Goal: Task Accomplishment & Management: Complete application form

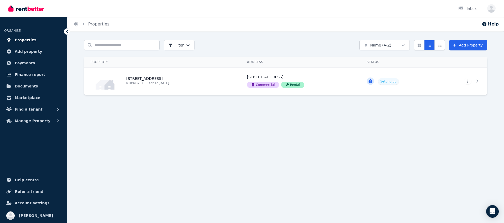
click at [34, 39] on link "Properties" at bounding box center [33, 40] width 59 height 11
click at [439, 44] on icon "Expanded list view" at bounding box center [440, 45] width 4 height 4
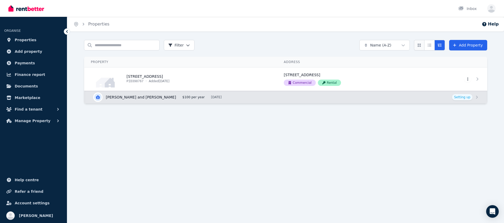
click at [421, 47] on icon "Card view" at bounding box center [419, 45] width 4 height 4
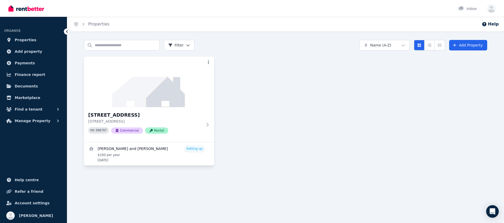
click at [208, 64] on html "Open main menu Inbox Open user menu ORGANISE Properties Add property Payments F…" at bounding box center [252, 111] width 504 height 223
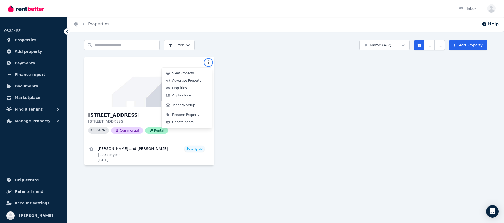
click at [269, 80] on html "Open main menu Inbox Open user menu ORGANISE Properties Add property Payments F…" at bounding box center [252, 111] width 504 height 223
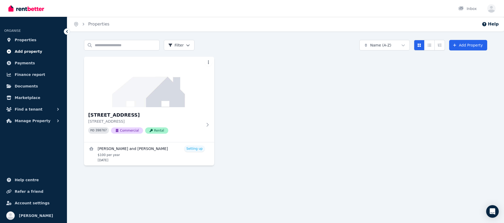
click at [36, 52] on span "Add property" at bounding box center [29, 51] width 28 height 6
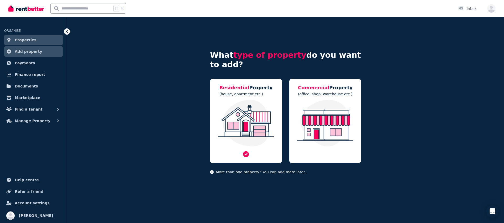
click at [251, 128] on img at bounding box center [245, 123] width 61 height 47
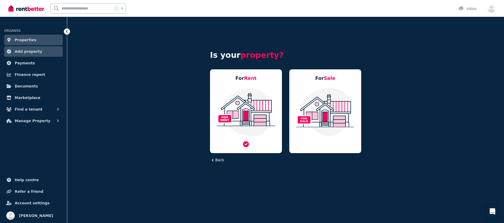
click at [252, 118] on img at bounding box center [245, 111] width 61 height 49
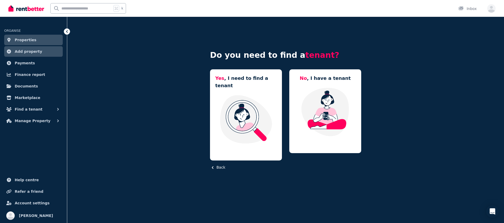
click at [221, 165] on button "Back" at bounding box center [217, 168] width 15 height 6
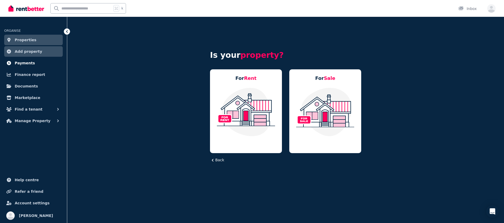
click at [27, 64] on span "Payments" at bounding box center [25, 63] width 20 height 6
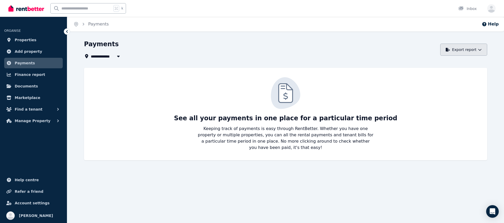
click at [453, 48] on button "Export report" at bounding box center [463, 50] width 47 height 12
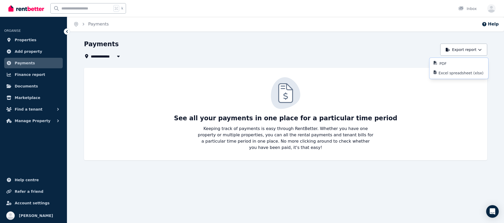
click at [387, 46] on div "Payments" at bounding box center [260, 45] width 353 height 10
click at [39, 72] on span "Finance report" at bounding box center [30, 74] width 30 height 6
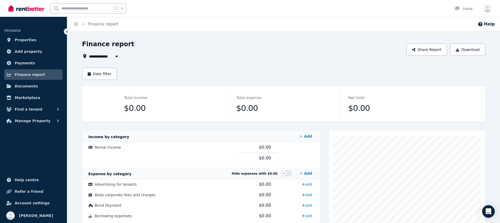
click at [300, 22] on div "Home Finance report Help" at bounding box center [283, 24] width 433 height 15
click at [29, 87] on span "Documents" at bounding box center [26, 86] width 23 height 6
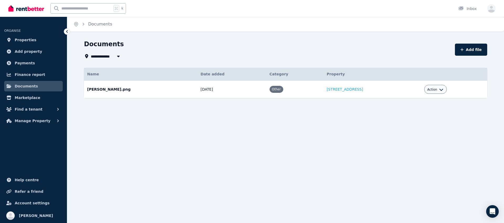
click at [104, 56] on span "All Properties" at bounding box center [108, 56] width 34 height 6
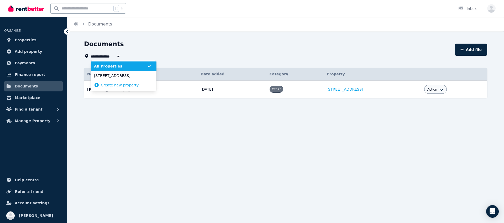
click at [179, 56] on div "**********" at bounding box center [268, 56] width 368 height 6
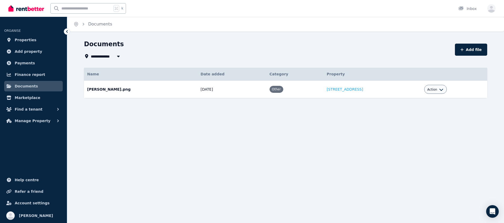
click at [109, 56] on span "All Properties" at bounding box center [108, 56] width 34 height 6
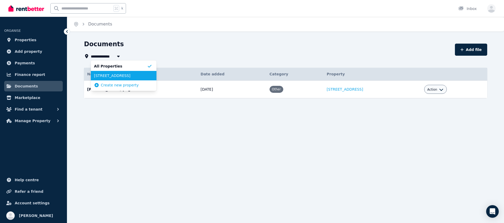
click at [112, 77] on span "[STREET_ADDRESS]" at bounding box center [120, 75] width 53 height 5
type input "**********"
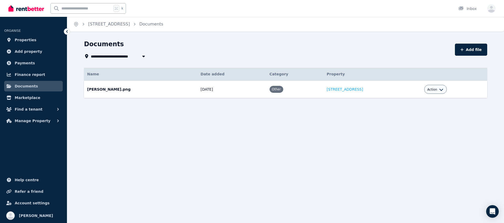
click at [441, 90] on button "Action" at bounding box center [435, 89] width 16 height 4
click at [418, 101] on link "Edit" at bounding box center [419, 101] width 50 height 9
select select "*****"
select select "**********"
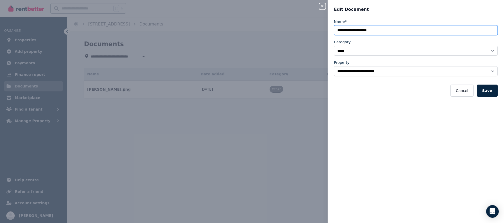
drag, startPoint x: 402, startPoint y: 32, endPoint x: 329, endPoint y: 32, distance: 72.7
click at [329, 32] on div "**********" at bounding box center [416, 118] width 176 height 198
click at [453, 85] on button "Save" at bounding box center [487, 91] width 21 height 12
drag, startPoint x: 356, startPoint y: 31, endPoint x: 359, endPoint y: 31, distance: 2.6
click at [359, 31] on input "**********" at bounding box center [416, 30] width 164 height 10
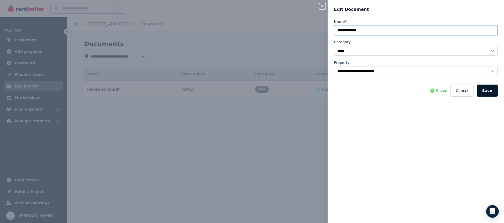
type input "**********"
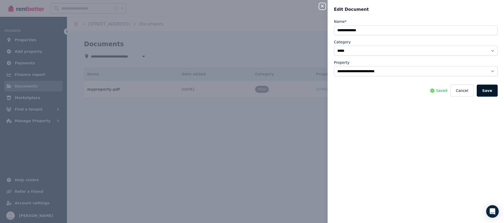
click at [453, 90] on button "Save" at bounding box center [487, 91] width 21 height 12
click at [453, 91] on button "Cancel" at bounding box center [462, 91] width 23 height 12
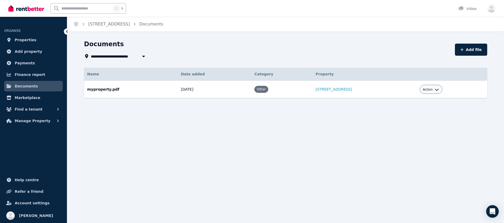
click at [357, 123] on div "**********" at bounding box center [252, 111] width 504 height 223
click at [137, 59] on span "[STREET_ADDRESS]" at bounding box center [114, 56] width 46 height 6
type input "**********"
click at [174, 129] on div "**********" at bounding box center [252, 111] width 504 height 223
click at [453, 53] on button "Add file" at bounding box center [471, 50] width 32 height 12
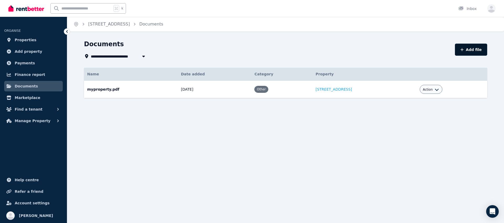
select select "*****"
select select "**********"
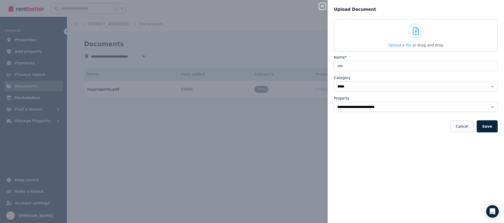
click at [453, 128] on button "Cancel" at bounding box center [462, 126] width 23 height 12
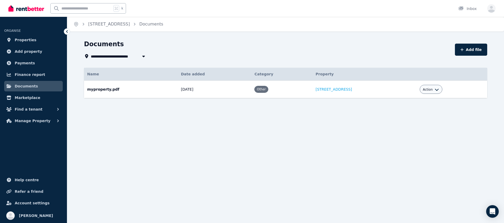
click at [433, 90] on span "Action" at bounding box center [428, 89] width 10 height 4
click at [270, 127] on div "**********" at bounding box center [252, 111] width 504 height 223
click at [27, 96] on span "Marketplace" at bounding box center [27, 98] width 25 height 6
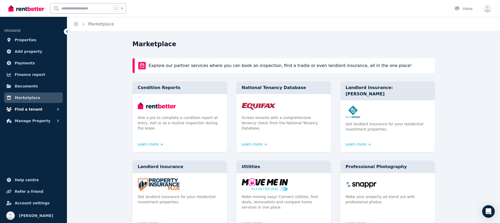
click at [25, 109] on span "Find a tenant" at bounding box center [29, 109] width 28 height 6
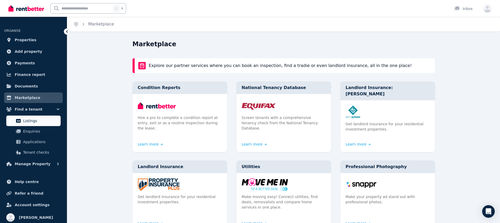
click at [30, 122] on span "Listings" at bounding box center [40, 121] width 35 height 6
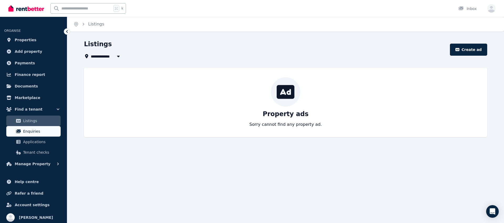
click at [31, 132] on span "Enquiries" at bounding box center [40, 131] width 35 height 6
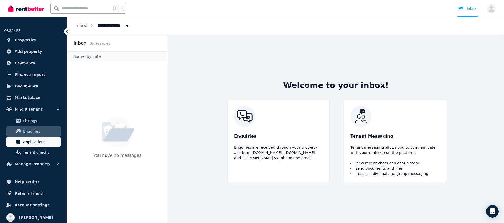
click at [43, 140] on span "Applications" at bounding box center [40, 142] width 35 height 6
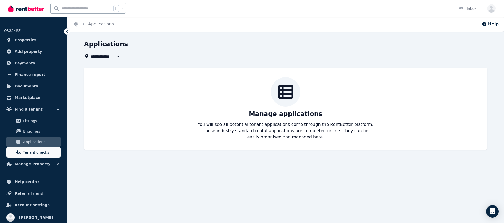
click at [32, 155] on span "Tenant checks" at bounding box center [40, 152] width 35 height 6
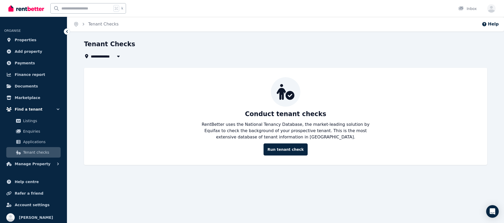
click at [39, 111] on button "Find a tenant" at bounding box center [33, 109] width 59 height 11
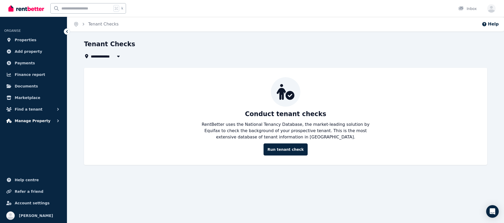
click at [39, 122] on span "Manage Property" at bounding box center [33, 121] width 36 height 6
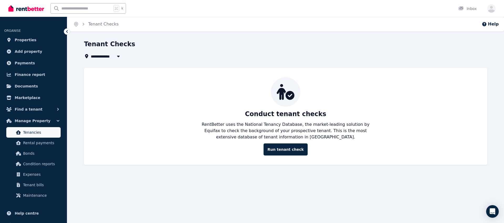
click at [35, 133] on span "Tenancies" at bounding box center [40, 132] width 35 height 6
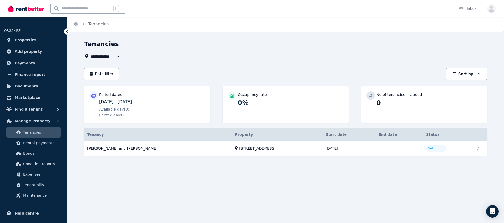
click at [129, 180] on div "**********" at bounding box center [252, 111] width 504 height 223
click at [33, 118] on span "Manage Property" at bounding box center [33, 121] width 36 height 6
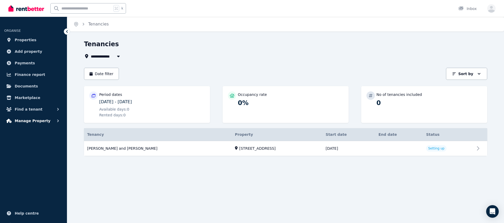
click at [32, 122] on span "Manage Property" at bounding box center [33, 121] width 36 height 6
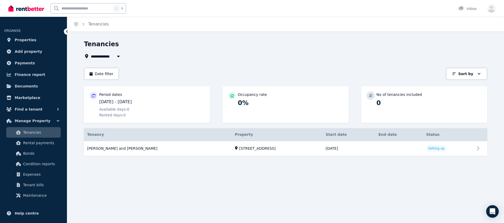
click at [104, 46] on h1 "Tenancies" at bounding box center [101, 44] width 35 height 8
copy h1 "Tenancies"
click at [443, 148] on link "View property details" at bounding box center [285, 148] width 403 height 15
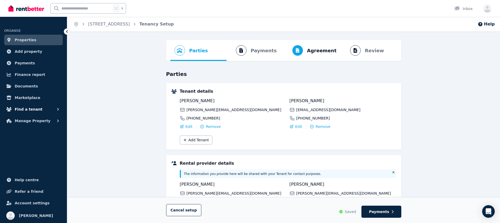
click at [37, 109] on span "Find a tenant" at bounding box center [29, 109] width 28 height 6
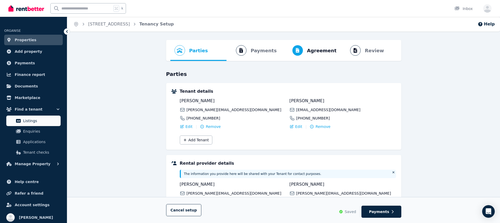
click at [35, 118] on span "Listings" at bounding box center [40, 121] width 35 height 6
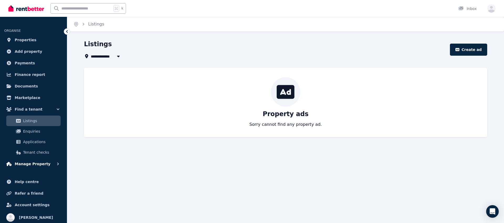
click at [35, 166] on span "Manage Property" at bounding box center [33, 164] width 36 height 6
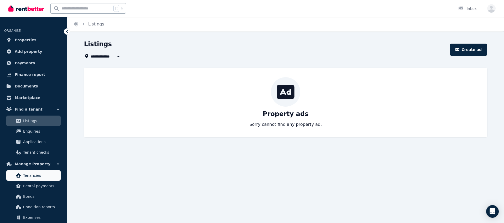
click at [32, 177] on span "Tenancies" at bounding box center [40, 175] width 35 height 6
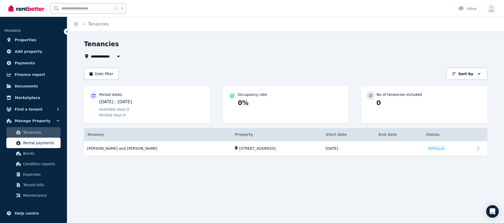
click at [34, 142] on span "Rental payments" at bounding box center [40, 143] width 35 height 6
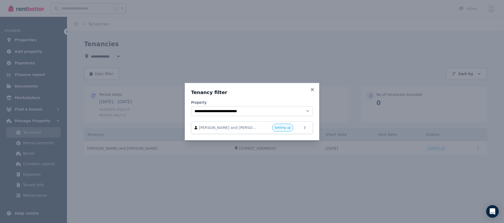
click at [312, 90] on icon at bounding box center [312, 89] width 3 height 3
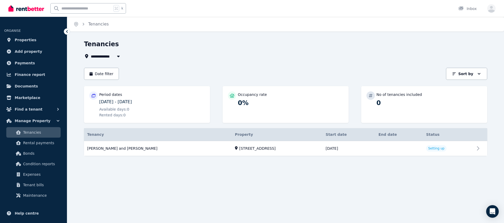
click at [35, 133] on span "Tenancies" at bounding box center [40, 132] width 35 height 6
click at [40, 141] on span "Rental payments" at bounding box center [40, 143] width 35 height 6
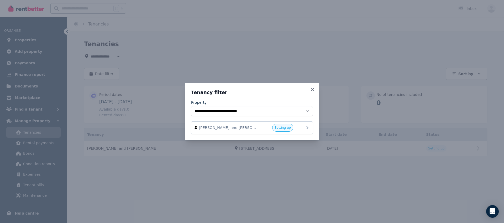
click at [302, 127] on div "[PERSON_NAME] and [PERSON_NAME] Setting up" at bounding box center [252, 128] width 115 height 8
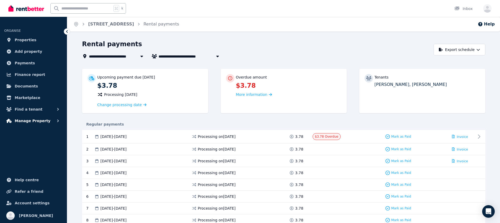
click at [46, 120] on button "Manage Property" at bounding box center [33, 121] width 59 height 11
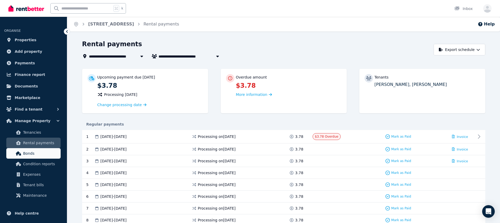
click at [39, 155] on span "Bonds" at bounding box center [40, 153] width 35 height 6
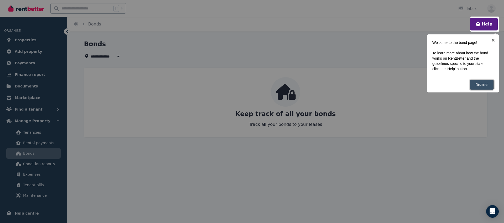
click at [453, 86] on link "Dismiss" at bounding box center [482, 85] width 24 height 10
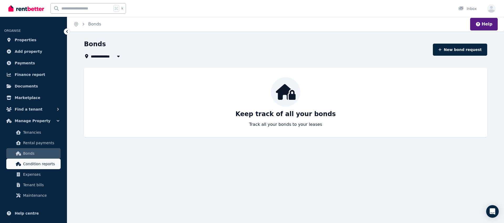
click at [28, 167] on link "Condition reports" at bounding box center [33, 164] width 54 height 11
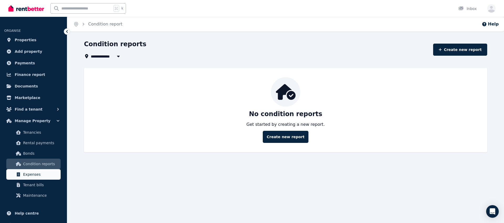
click at [26, 178] on link "Expenses" at bounding box center [33, 174] width 54 height 11
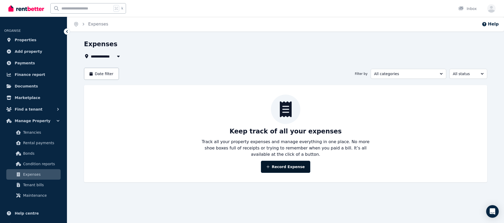
click at [287, 170] on button "Record Expense" at bounding box center [285, 167] width 49 height 12
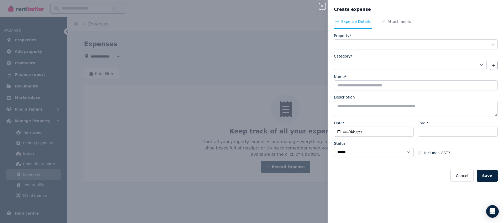
click at [41, 132] on div "**********" at bounding box center [252, 111] width 504 height 223
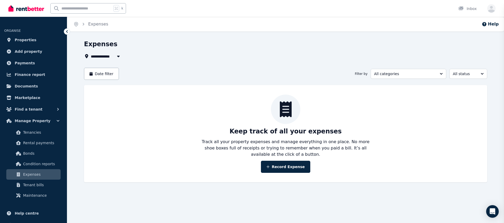
click at [42, 166] on div "**********" at bounding box center [252, 111] width 504 height 223
click at [42, 165] on span "Condition reports" at bounding box center [40, 164] width 35 height 6
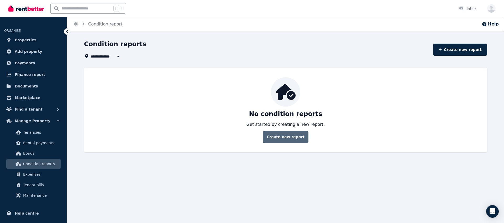
click at [295, 140] on link "Create new report" at bounding box center [286, 137] width 46 height 12
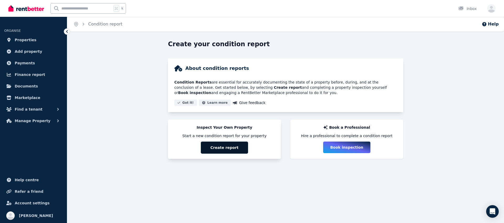
click at [237, 148] on button "Create report" at bounding box center [224, 148] width 47 height 12
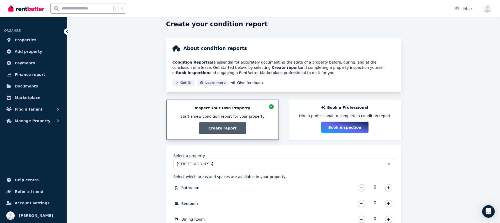
scroll to position [136, 0]
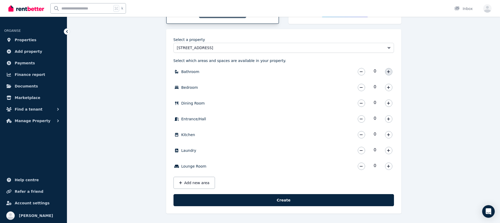
click at [389, 71] on icon "button" at bounding box center [388, 71] width 3 height 3
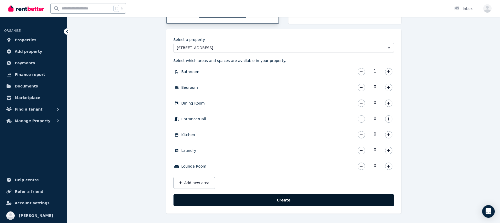
click at [297, 197] on button "Create" at bounding box center [284, 200] width 221 height 12
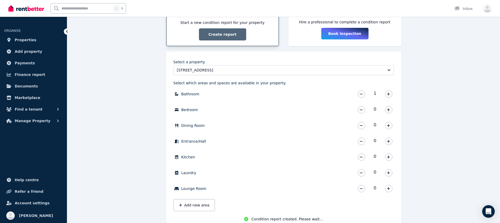
scroll to position [108, 0]
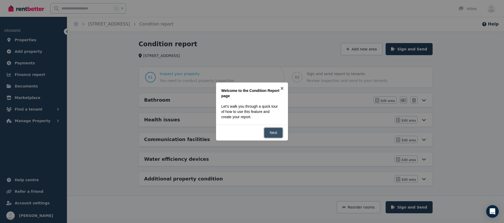
click at [277, 134] on link "Next" at bounding box center [273, 133] width 19 height 10
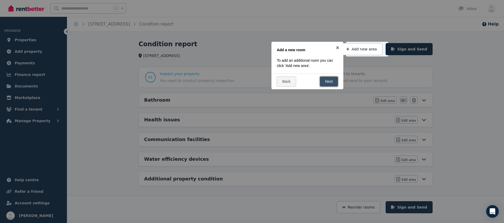
click at [326, 82] on link "Next" at bounding box center [329, 81] width 19 height 10
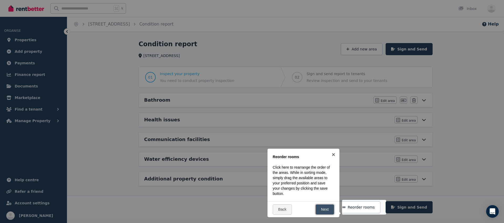
click at [327, 209] on link "Next" at bounding box center [325, 209] width 19 height 10
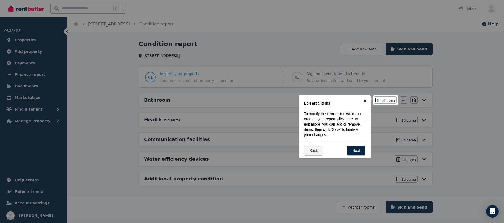
click at [364, 101] on link "×" at bounding box center [365, 101] width 12 height 12
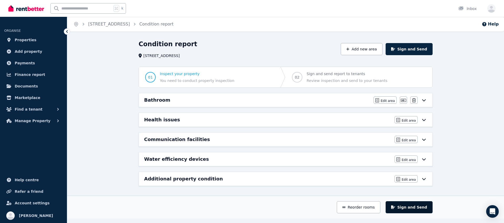
click at [420, 208] on button "Sign and Send" at bounding box center [409, 207] width 47 height 12
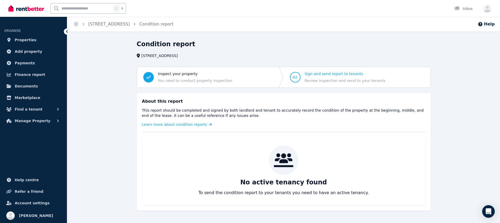
click at [168, 79] on span "You need to conduct property inspection" at bounding box center [195, 80] width 75 height 5
click at [175, 74] on span "Inspect your property" at bounding box center [195, 73] width 75 height 5
click at [35, 120] on span "Manage Property" at bounding box center [33, 121] width 36 height 6
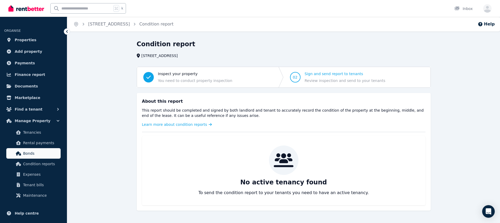
click at [38, 154] on span "Bonds" at bounding box center [40, 153] width 35 height 6
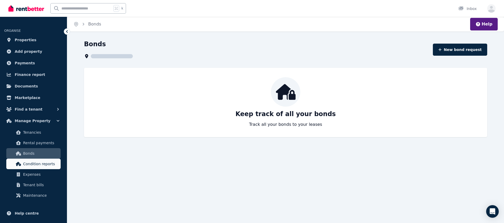
click at [36, 164] on span "Condition reports" at bounding box center [40, 164] width 35 height 6
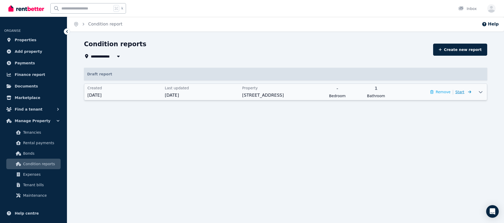
click at [453, 91] on span "Start" at bounding box center [460, 92] width 9 height 4
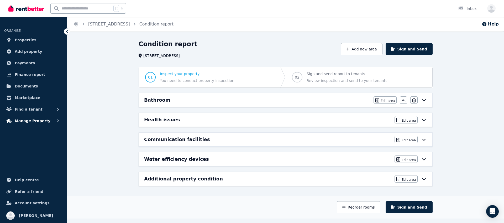
click at [28, 119] on span "Manage Property" at bounding box center [33, 121] width 36 height 6
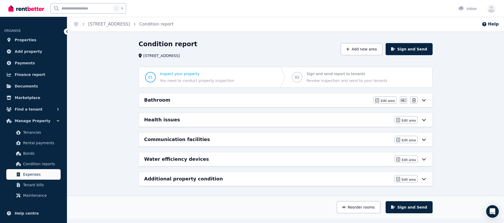
click at [38, 175] on span "Expenses" at bounding box center [40, 174] width 35 height 6
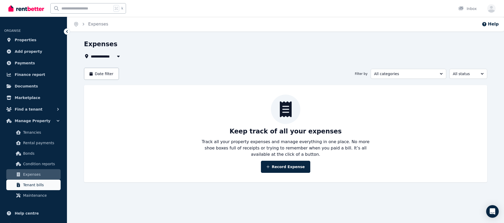
click at [34, 188] on link "Tenant bills" at bounding box center [33, 185] width 54 height 11
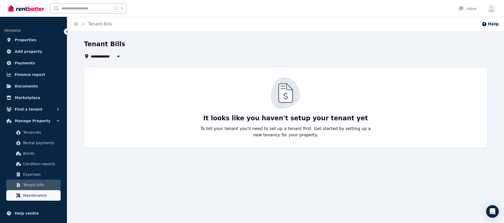
click at [37, 199] on link "Maintenance" at bounding box center [33, 195] width 54 height 11
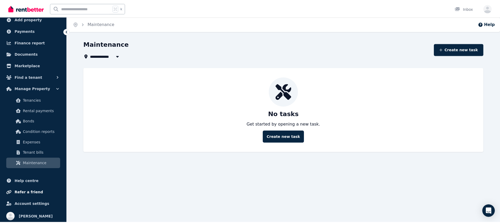
scroll to position [33, 0]
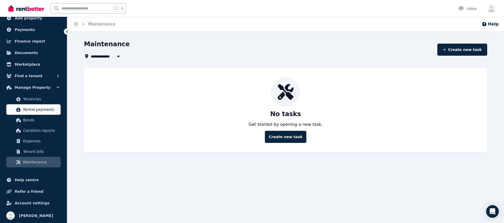
click at [31, 112] on span "Rental payments" at bounding box center [40, 109] width 35 height 6
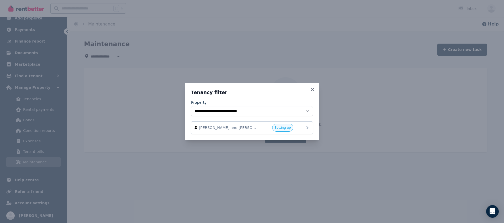
click at [294, 129] on div "[PERSON_NAME] and [PERSON_NAME] Setting up" at bounding box center [252, 128] width 115 height 8
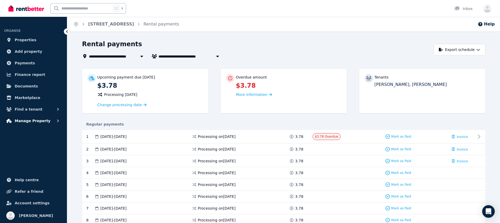
click at [44, 121] on span "Manage Property" at bounding box center [33, 121] width 36 height 6
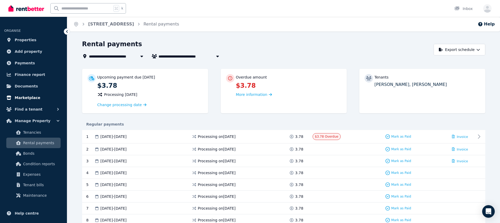
scroll to position [33, 0]
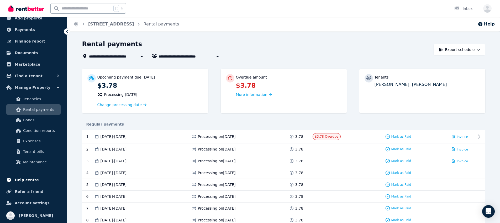
click at [29, 180] on span "Help centre" at bounding box center [27, 180] width 24 height 6
click at [34, 192] on span "Refer a friend" at bounding box center [29, 191] width 29 height 6
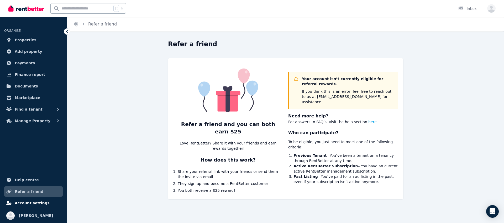
click at [38, 204] on span "Account settings" at bounding box center [32, 203] width 35 height 6
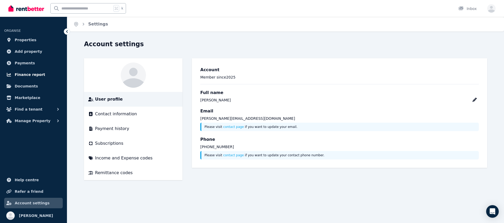
click at [28, 75] on span "Finance report" at bounding box center [30, 74] width 30 height 6
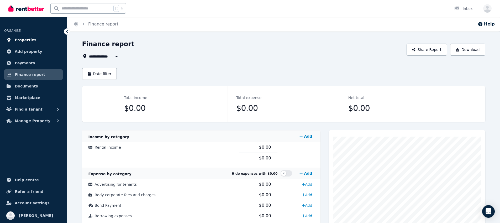
click at [28, 41] on span "Properties" at bounding box center [26, 40] width 22 height 6
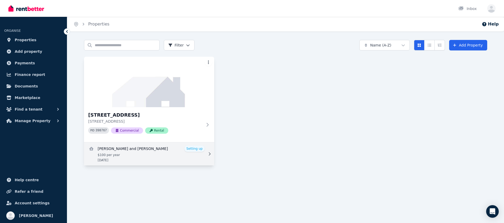
click at [197, 149] on link "View details for Sameera and Sameera Liyanage" at bounding box center [149, 153] width 130 height 23
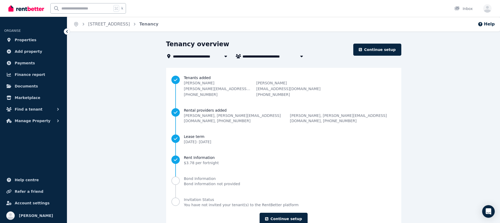
click at [67, 31] on icon at bounding box center [67, 31] width 2 height 3
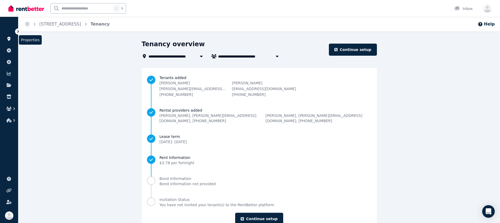
click at [8, 41] on icon at bounding box center [8, 39] width 5 height 4
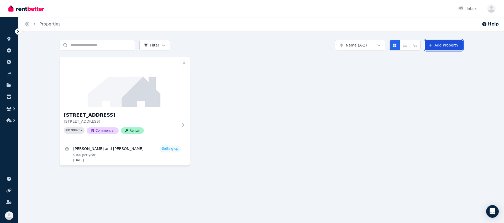
click at [453, 47] on link "Add Property" at bounding box center [444, 45] width 38 height 11
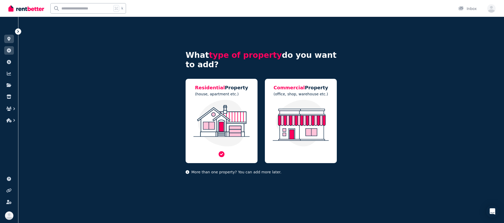
click at [239, 114] on img at bounding box center [221, 123] width 61 height 47
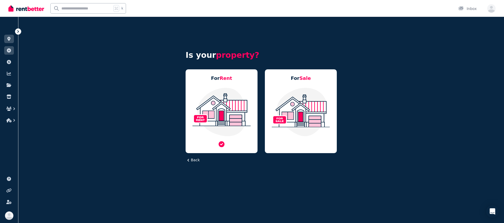
click at [219, 113] on img at bounding box center [221, 111] width 61 height 49
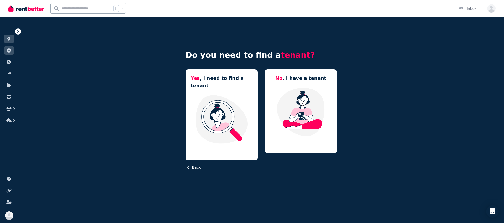
click at [193, 165] on button "Back" at bounding box center [193, 168] width 15 height 6
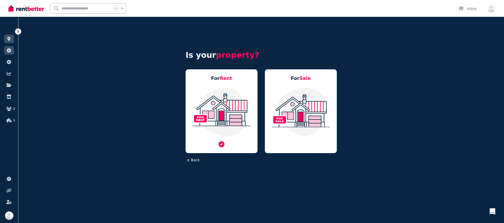
click at [224, 111] on img at bounding box center [221, 111] width 61 height 49
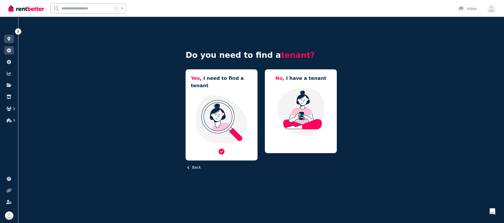
click at [226, 121] on img at bounding box center [221, 119] width 61 height 49
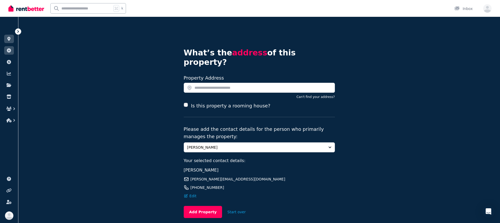
scroll to position [7, 0]
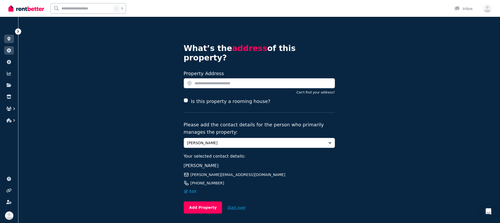
click at [237, 202] on button "Start over" at bounding box center [236, 208] width 29 height 12
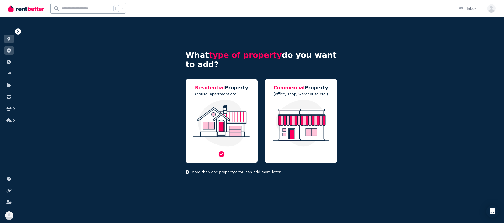
click at [225, 140] on img at bounding box center [221, 123] width 61 height 47
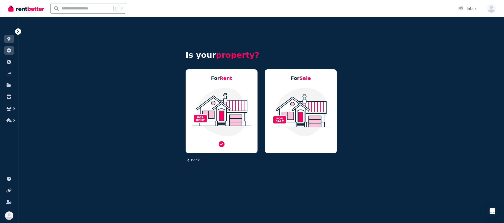
click at [222, 128] on img at bounding box center [221, 111] width 61 height 49
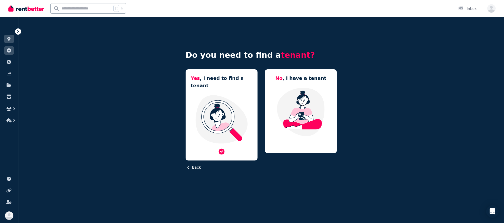
click at [234, 109] on img at bounding box center [221, 119] width 61 height 49
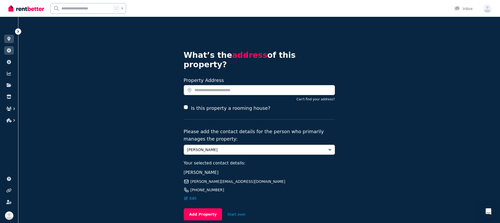
click at [214, 104] on label "Is this property a rooming house?" at bounding box center [230, 107] width 79 height 7
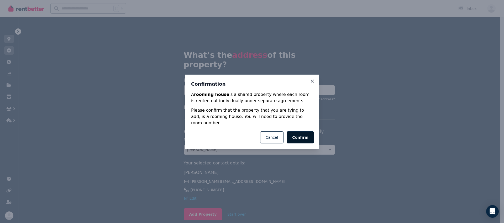
click at [306, 134] on button "Confirm" at bounding box center [300, 137] width 27 height 12
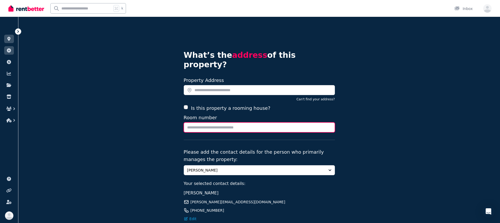
click at [224, 122] on input "Room number" at bounding box center [259, 127] width 151 height 10
type input "**"
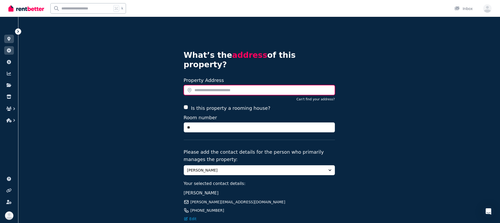
click at [216, 85] on input "text" at bounding box center [259, 90] width 151 height 10
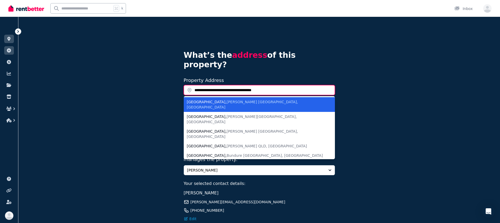
type input "**********"
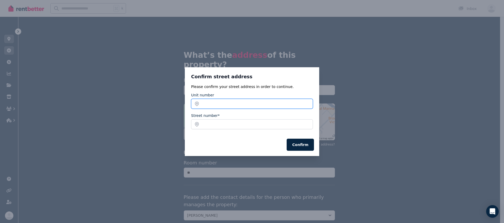
click at [250, 102] on input "Unit number" at bounding box center [252, 104] width 122 height 10
type input "*"
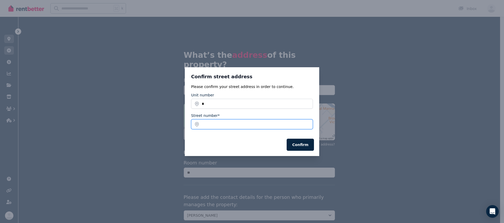
click at [220, 125] on input "Street number*" at bounding box center [252, 124] width 122 height 10
type input "*"
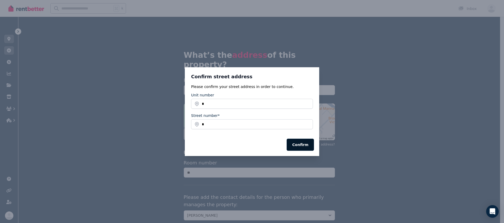
click at [306, 142] on button "Confirm" at bounding box center [300, 145] width 27 height 12
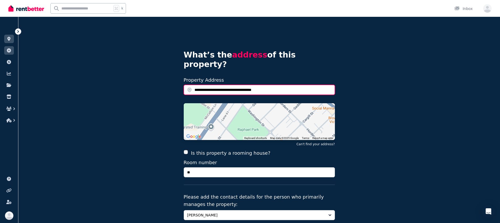
scroll to position [9, 0]
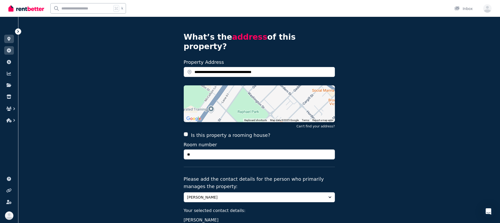
click at [376, 123] on div "**********" at bounding box center [259, 148] width 482 height 299
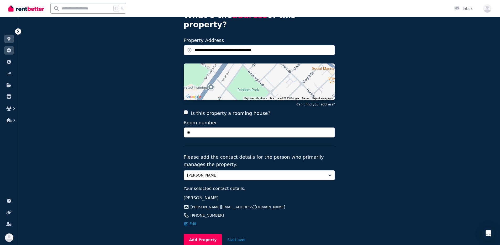
scroll to position [41, 0]
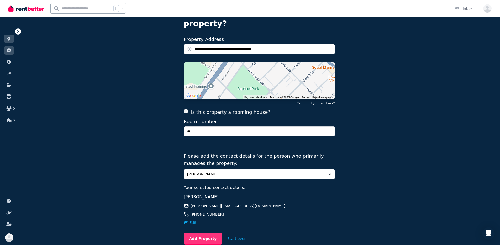
click at [207, 233] on button "Add Property" at bounding box center [203, 239] width 39 height 12
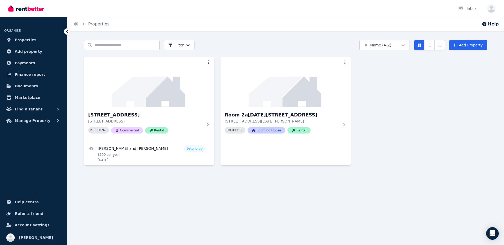
click at [425, 142] on div "5/3 Flowerdale Rd, Liverpool 5/3 Flowerdale Rd, Liverpool NSW 2170 PID 398767 C…" at bounding box center [285, 111] width 403 height 109
click at [469, 4] on link "Inbox" at bounding box center [467, 8] width 20 height 17
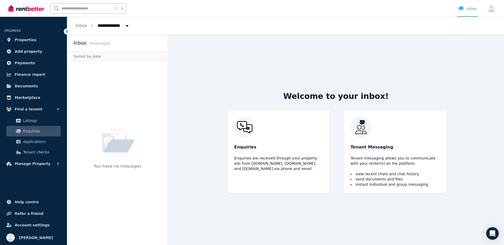
click at [127, 27] on icon "Breadcrumb" at bounding box center [126, 26] width 5 height 4
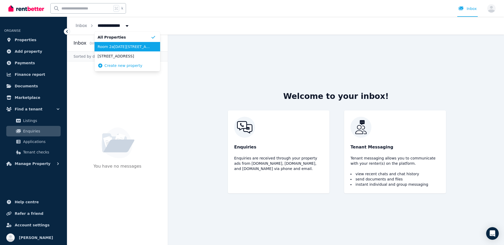
click at [123, 44] on li "Room 2a, 5/3 Colombo St" at bounding box center [128, 46] width 66 height 9
type input "**********"
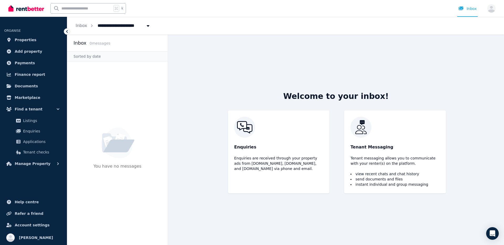
click at [103, 61] on div "You have no messages" at bounding box center [117, 153] width 101 height 184
click at [28, 163] on span "Manage Property" at bounding box center [33, 164] width 36 height 6
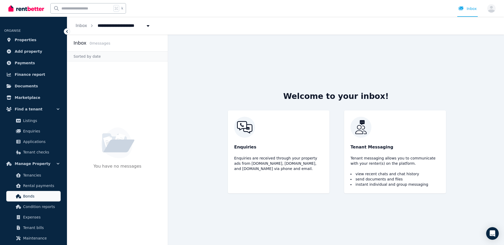
click at [34, 198] on span "Bonds" at bounding box center [40, 196] width 35 height 6
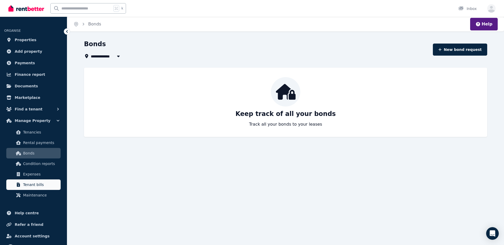
click at [38, 187] on span "Tenant bills" at bounding box center [40, 185] width 35 height 6
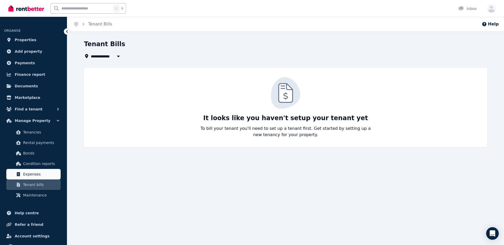
click at [38, 176] on span "Expenses" at bounding box center [40, 174] width 35 height 6
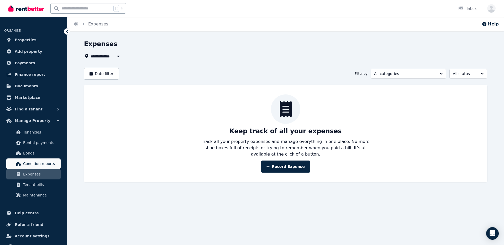
click at [42, 164] on span "Condition reports" at bounding box center [40, 164] width 35 height 6
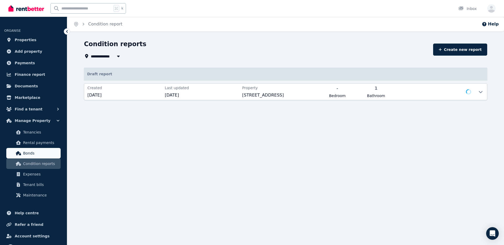
click at [41, 156] on span "Bonds" at bounding box center [40, 153] width 35 height 6
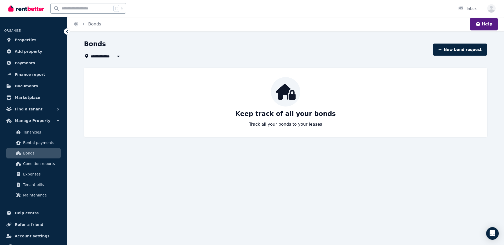
click at [37, 148] on link "Bonds" at bounding box center [33, 153] width 54 height 11
click at [37, 135] on span "Tenancies" at bounding box center [40, 132] width 35 height 6
